Goal: Complete Application Form: Complete application form

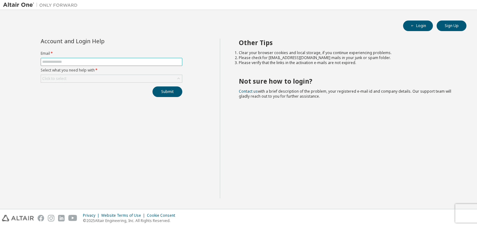
click at [127, 61] on input "text" at bounding box center [111, 61] width 138 height 5
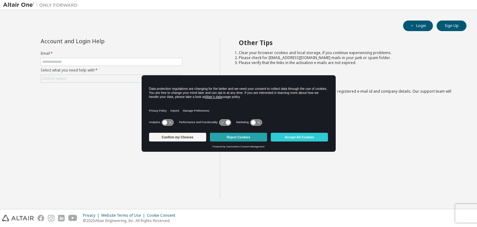
click at [224, 135] on button "Reject Cookies" at bounding box center [238, 137] width 57 height 9
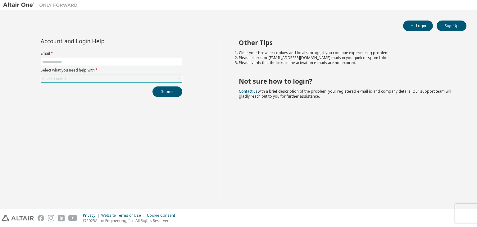
click at [124, 76] on div "Click to select" at bounding box center [111, 78] width 141 height 7
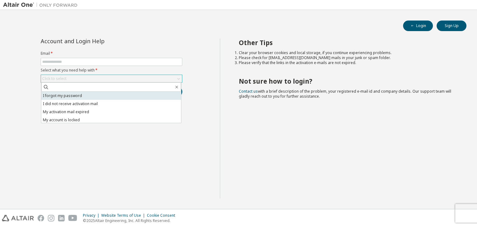
click at [112, 95] on li "I forgot my password" at bounding box center [111, 96] width 140 height 8
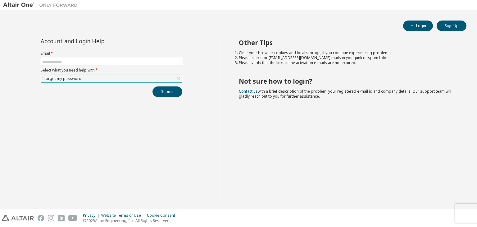
click at [124, 61] on input "text" at bounding box center [111, 61] width 138 height 5
type input "**********"
click at [171, 89] on button "Submit" at bounding box center [167, 91] width 30 height 11
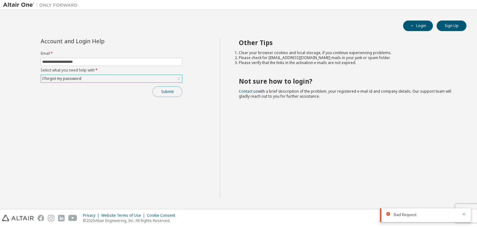
click at [164, 93] on button "Submit" at bounding box center [167, 91] width 30 height 11
click at [464, 194] on icon "button" at bounding box center [464, 195] width 4 height 4
click at [464, 216] on button "button" at bounding box center [464, 215] width 4 height 6
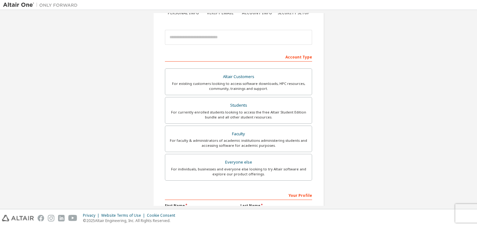
scroll to position [61, 0]
drag, startPoint x: 0, startPoint y: 0, endPoint x: 262, endPoint y: 166, distance: 310.4
click at [262, 166] on div "For individuals, businesses and everyone else looking to try Altair software an…" at bounding box center [238, 171] width 139 height 10
click at [246, 117] on div "For currently enrolled students looking to access the free Altair Student Editi…" at bounding box center [238, 114] width 139 height 10
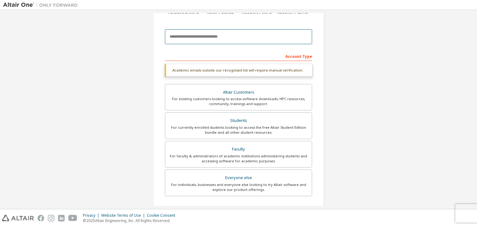
click at [235, 40] on input "email" at bounding box center [238, 36] width 147 height 15
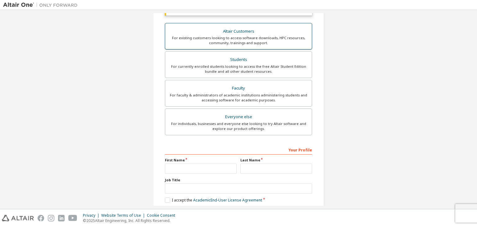
scroll to position [122, 0]
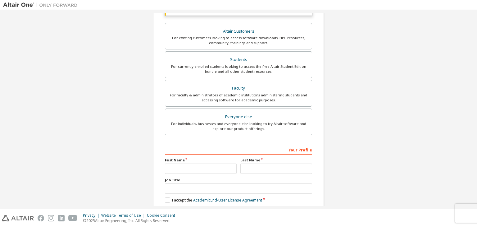
type input "**********"
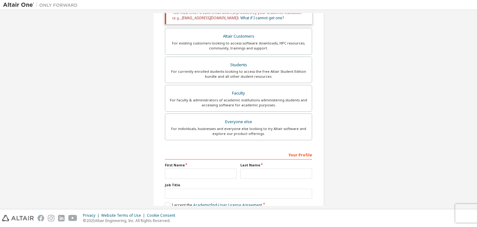
click at [217, 167] on div "First Name" at bounding box center [200, 170] width 75 height 16
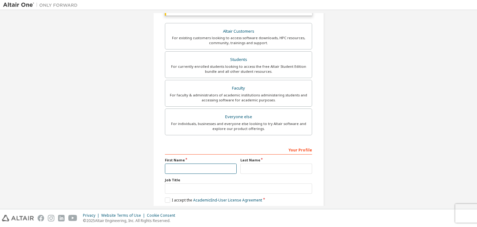
click at [217, 167] on input "text" at bounding box center [201, 168] width 72 height 10
type input "*****"
click at [264, 170] on input "text" at bounding box center [276, 168] width 72 height 10
type input "*****"
click at [258, 183] on input "text" at bounding box center [238, 188] width 147 height 10
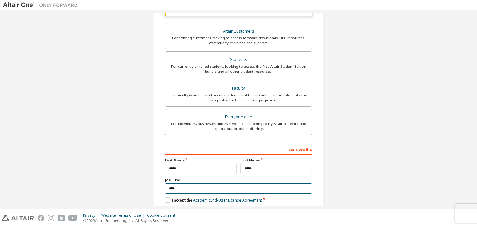
scroll to position [151, 0]
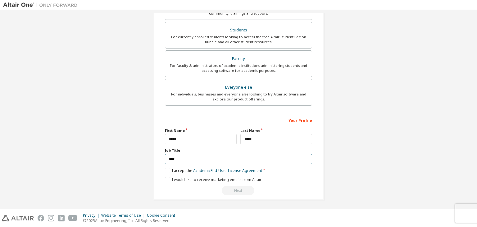
type input "****"
click at [165, 177] on label "I would like to receive marketing emails from Altair" at bounding box center [213, 179] width 97 height 5
click at [165, 168] on label "I accept the Academic End-User License Agreement" at bounding box center [213, 170] width 97 height 5
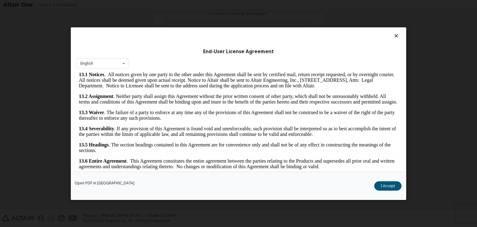
scroll to position [10, 0]
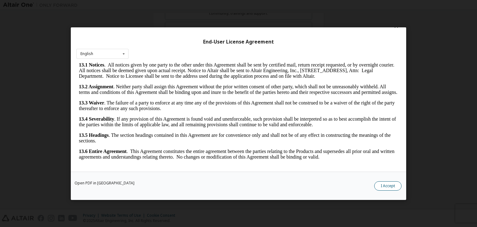
click at [387, 184] on button "I Accept" at bounding box center [387, 185] width 27 height 9
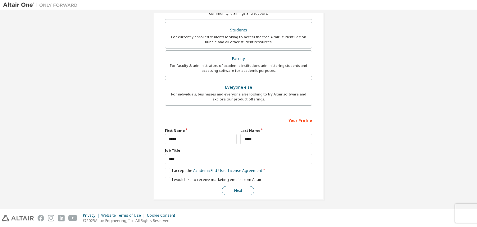
click at [224, 190] on button "Next" at bounding box center [238, 190] width 33 height 9
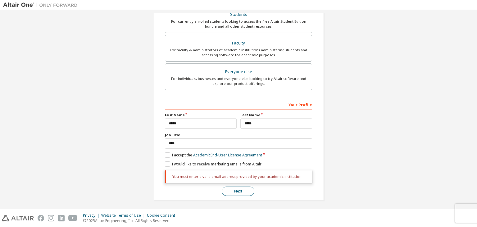
scroll to position [0, 0]
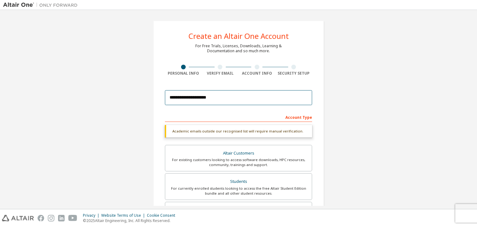
click at [218, 100] on input "**********" at bounding box center [238, 97] width 147 height 15
type input "*"
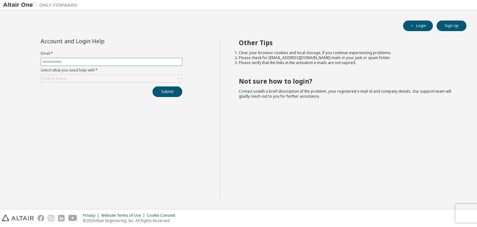
click at [145, 59] on input "text" at bounding box center [111, 61] width 138 height 5
type input "**********"
click at [159, 75] on div "Click to select" at bounding box center [111, 78] width 141 height 7
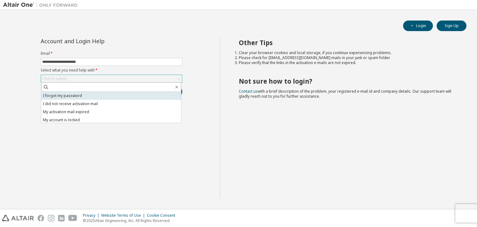
click at [143, 96] on li "I forgot my password" at bounding box center [111, 96] width 140 height 8
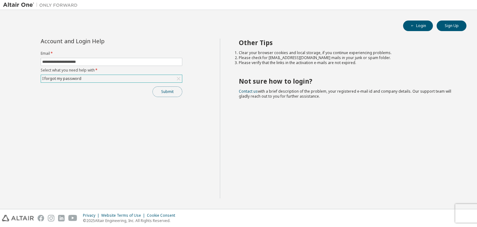
click at [165, 95] on button "Submit" at bounding box center [167, 91] width 30 height 11
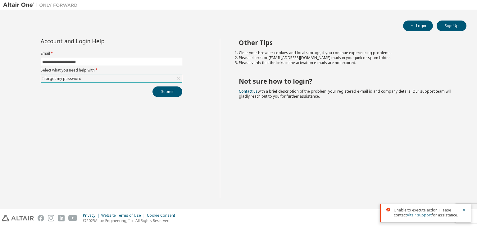
click at [414, 215] on link "Altair support" at bounding box center [419, 214] width 25 height 5
click at [464, 210] on icon "button" at bounding box center [464, 210] width 2 height 2
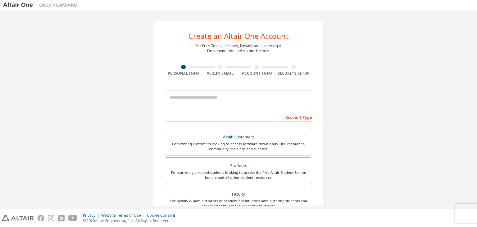
scroll to position [38, 0]
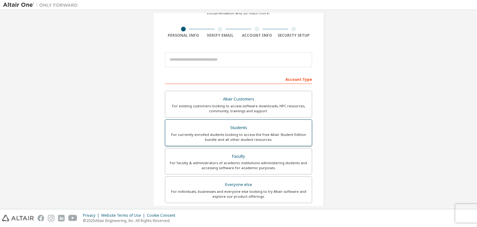
click at [210, 138] on div "For currently enrolled students looking to access the free Altair Student Editi…" at bounding box center [238, 137] width 139 height 10
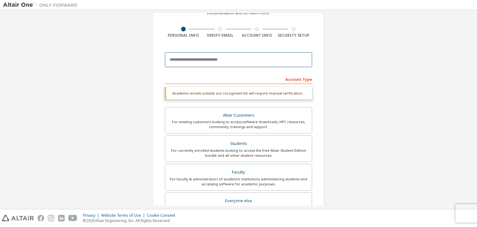
click at [204, 59] on input "email" at bounding box center [238, 59] width 147 height 15
type input "*"
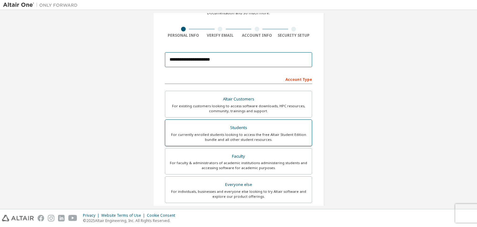
scroll to position [135, 0]
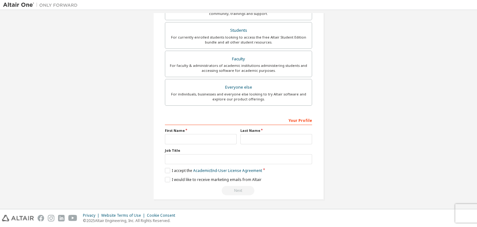
type input "**********"
click at [210, 136] on input "text" at bounding box center [201, 139] width 72 height 10
type input "*****"
click at [265, 138] on input "text" at bounding box center [276, 139] width 72 height 10
type input "*****"
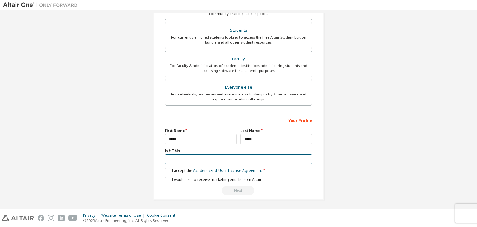
click at [264, 154] on input "text" at bounding box center [238, 159] width 147 height 10
type input "****"
click at [166, 170] on label "I accept the Academic End-User License Agreement" at bounding box center [213, 170] width 97 height 5
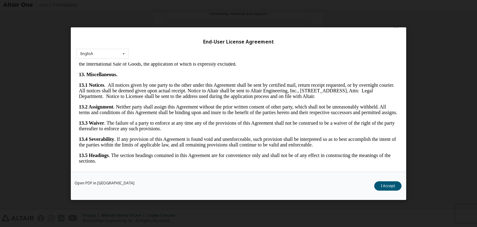
scroll to position [1037, 0]
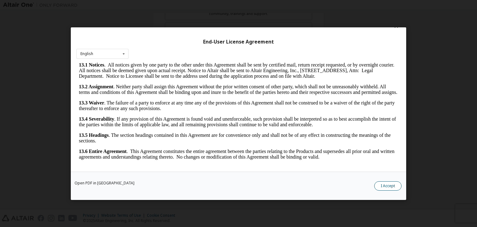
click at [385, 185] on button "I Accept" at bounding box center [387, 185] width 27 height 9
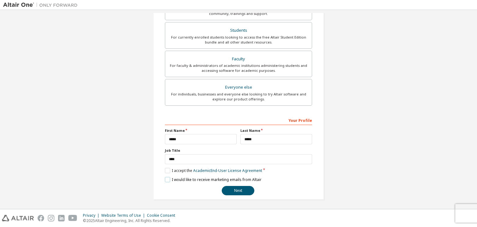
click at [168, 178] on label "I would like to receive marketing emails from Altair" at bounding box center [213, 179] width 97 height 5
click at [231, 188] on button "Next" at bounding box center [238, 190] width 33 height 9
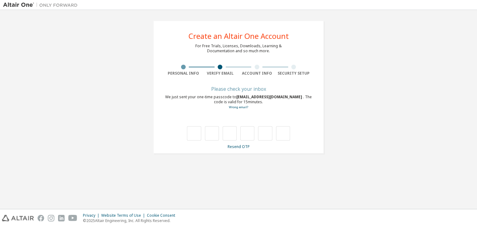
type input "*"
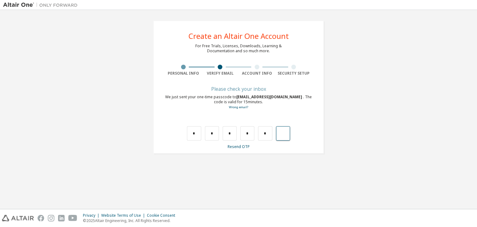
type input "*"
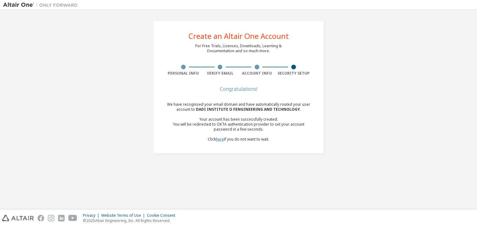
click at [220, 141] on link "here" at bounding box center [220, 138] width 8 height 5
